Goal: Task Accomplishment & Management: Manage account settings

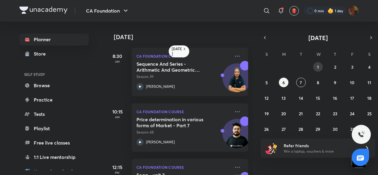
click at [320, 65] on button "1" at bounding box center [318, 67] width 10 height 10
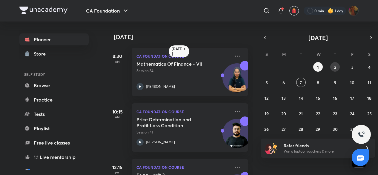
click at [333, 67] on button "2" at bounding box center [335, 67] width 10 height 10
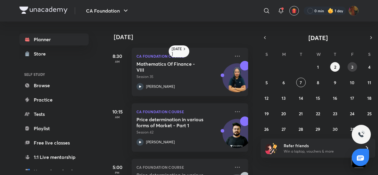
click at [355, 69] on button "3" at bounding box center [352, 67] width 10 height 10
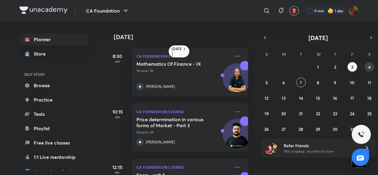
click at [367, 68] on button "4" at bounding box center [369, 67] width 10 height 10
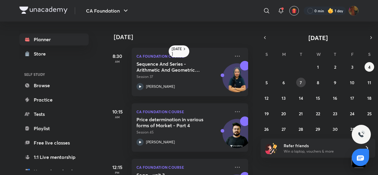
click at [300, 80] on abbr "7" at bounding box center [301, 83] width 2 height 6
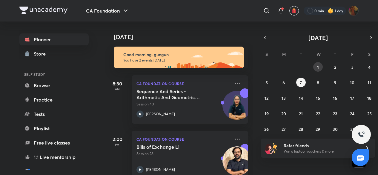
click at [321, 67] on button "1" at bounding box center [318, 67] width 10 height 10
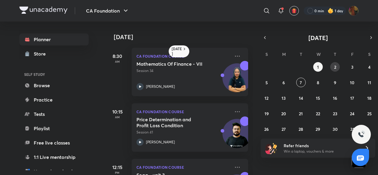
click at [332, 69] on button "2" at bounding box center [335, 67] width 10 height 10
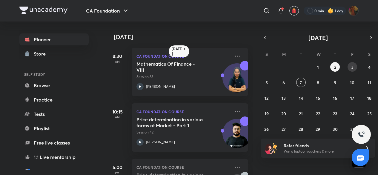
click at [347, 62] on button "3" at bounding box center [352, 67] width 10 height 10
